Goal: Find specific page/section: Find specific page/section

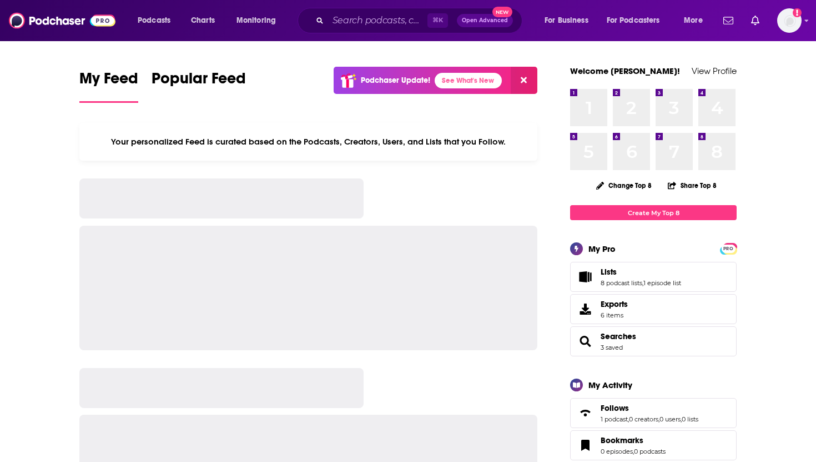
click at [450, 17] on span "⌘ K" at bounding box center [442, 20] width 29 height 14
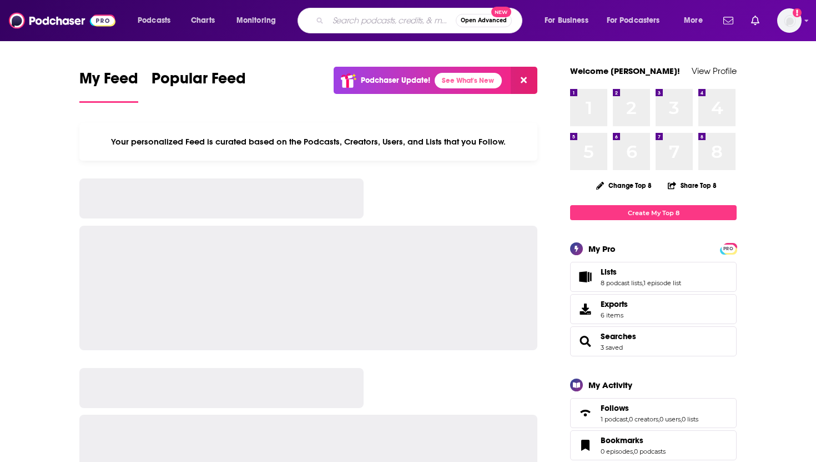
click at [380, 24] on input "Search podcasts, credits, & more..." at bounding box center [392, 21] width 128 height 18
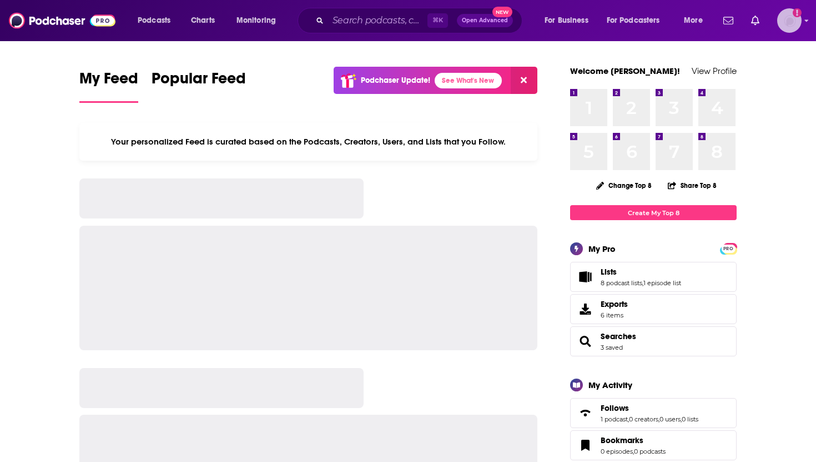
click at [794, 17] on img "Logged in as SolComms" at bounding box center [790, 20] width 24 height 24
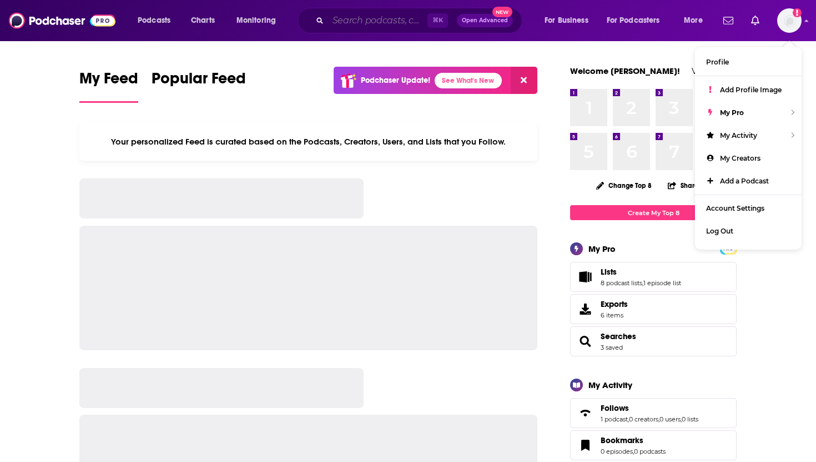
click at [390, 17] on input "Search podcasts, credits, & more..." at bounding box center [377, 21] width 99 height 18
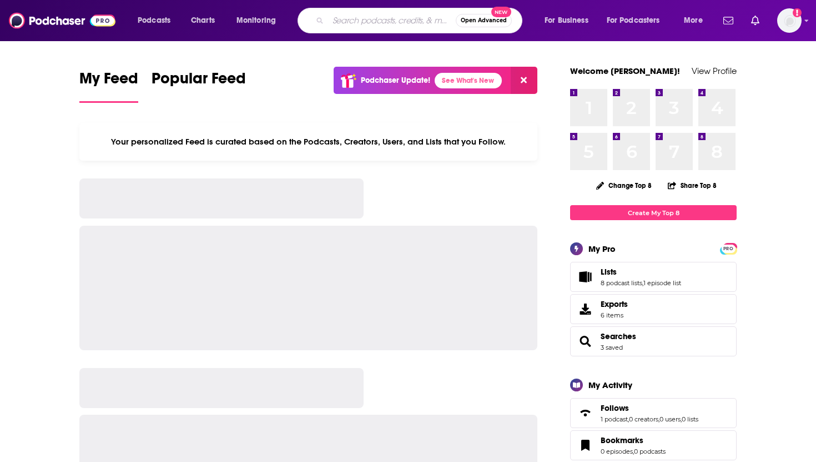
paste input "[URL][DOMAIN_NAME][PERSON_NAME]"
type input "[URL][DOMAIN_NAME][PERSON_NAME]"
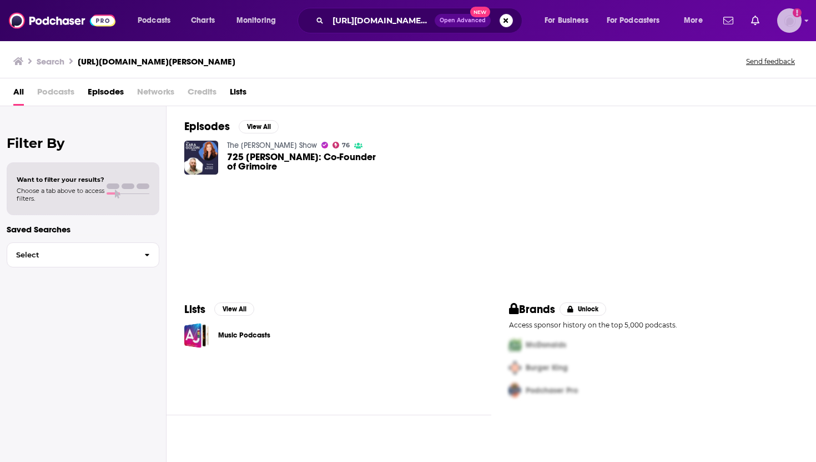
click at [788, 13] on img "Logged in as SolComms" at bounding box center [790, 20] width 24 height 24
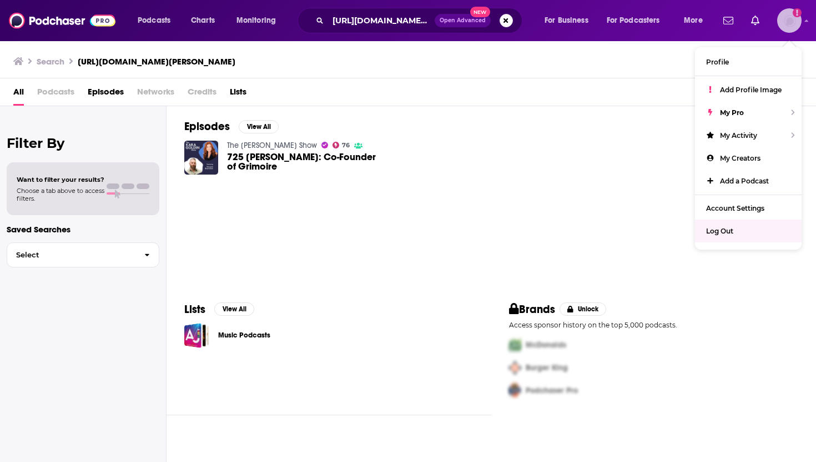
click at [721, 222] on div "Log Out" at bounding box center [748, 230] width 107 height 23
